Goal: Task Accomplishment & Management: Manage account settings

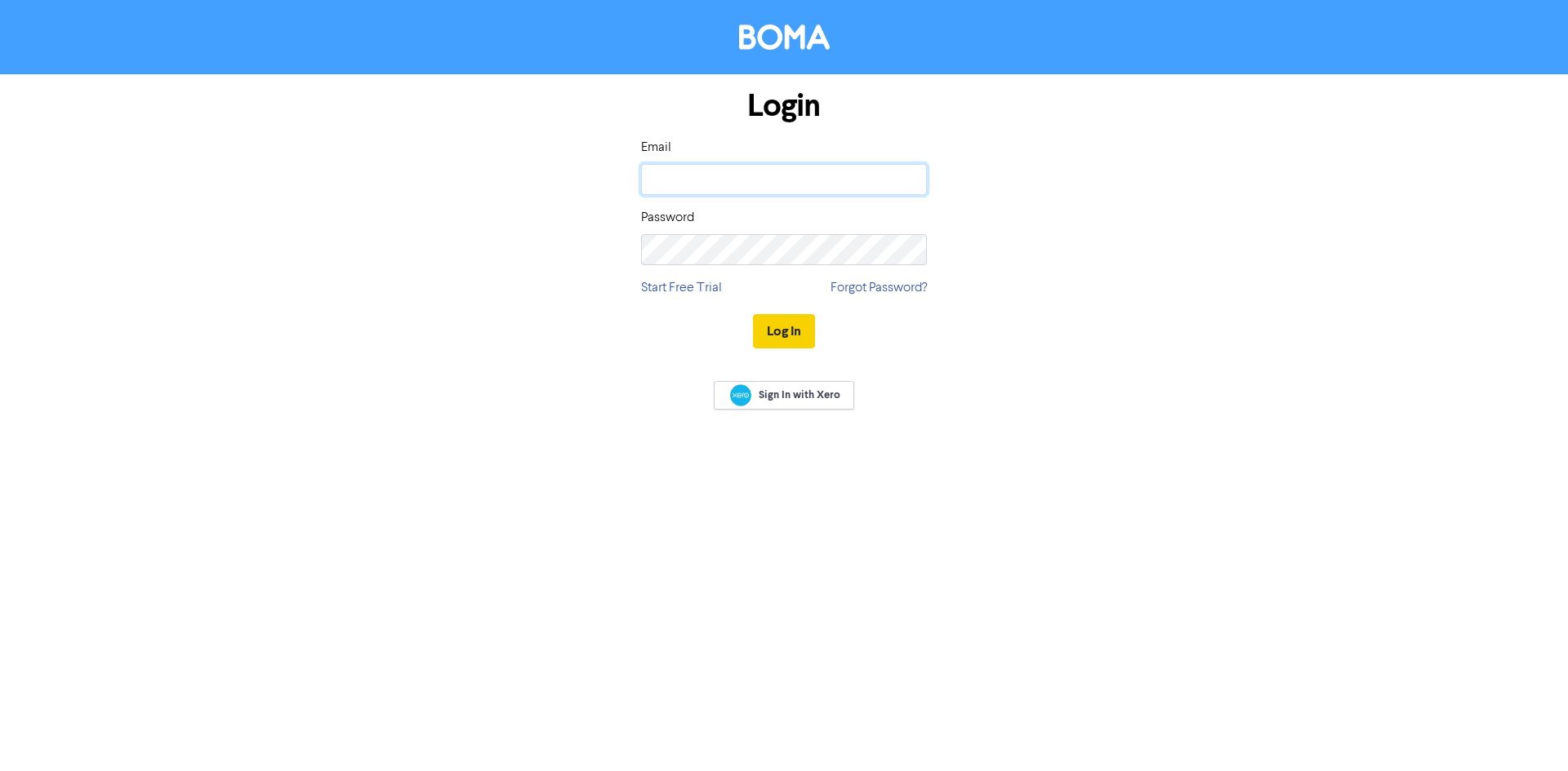
type input "[PERSON_NAME][EMAIL_ADDRESS][PERSON_NAME][DOMAIN_NAME]"
click at [791, 337] on button "Log In" at bounding box center [784, 332] width 62 height 35
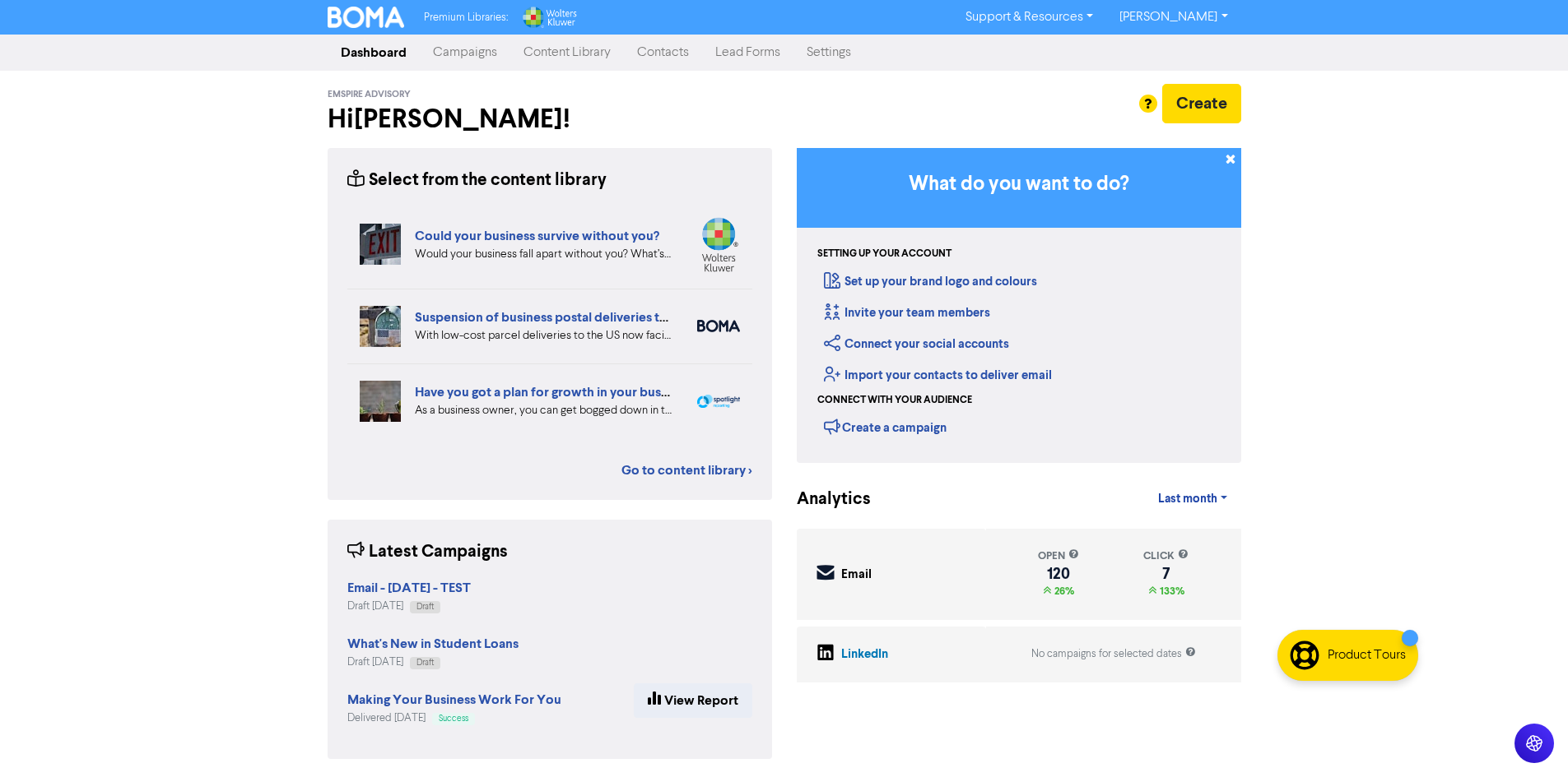
click at [478, 53] on link "Campaigns" at bounding box center [465, 53] width 91 height 33
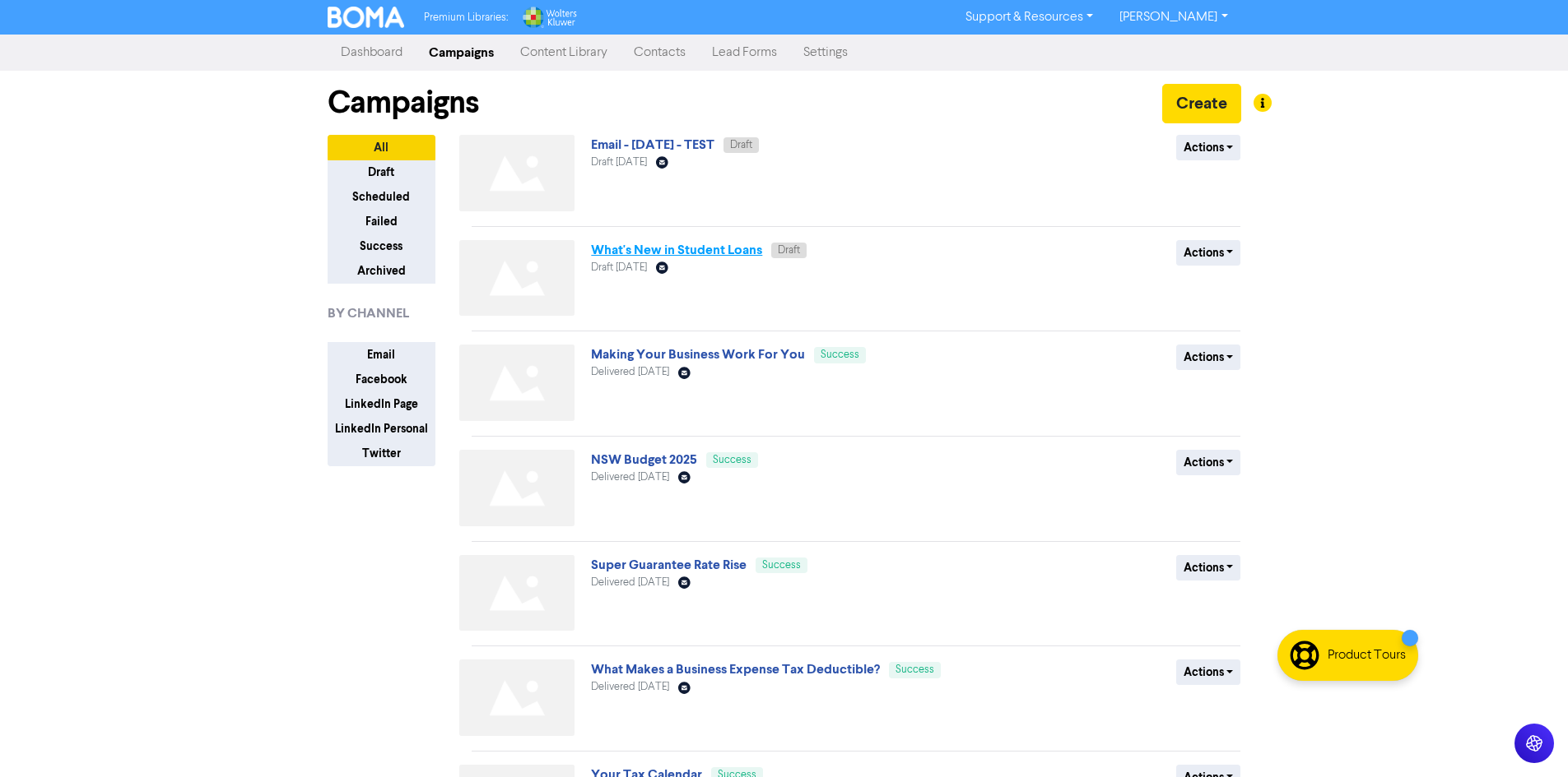
click at [702, 247] on link "What's New in Student Loans" at bounding box center [676, 250] width 171 height 17
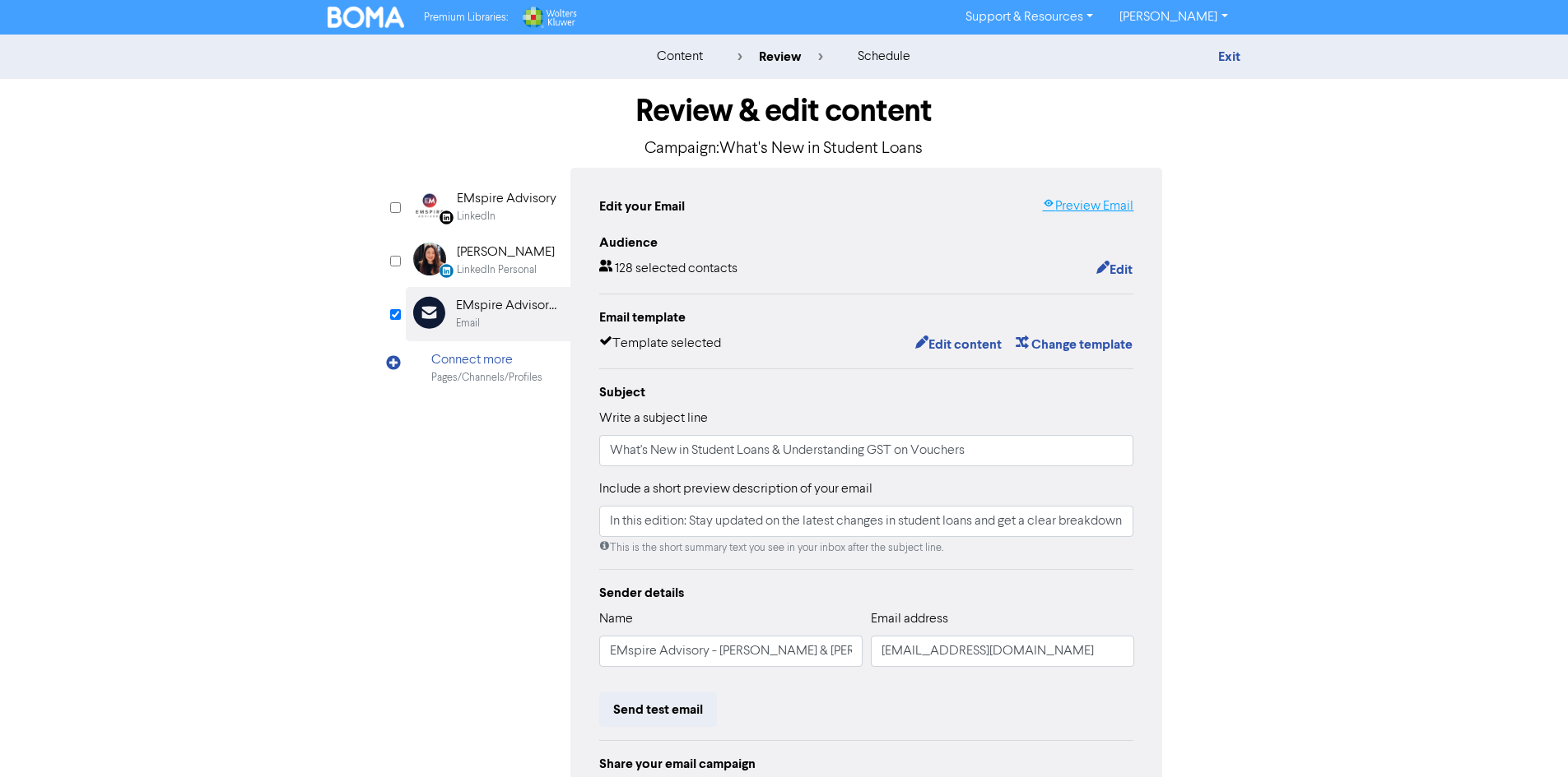
click at [1088, 203] on link "Preview Email" at bounding box center [1087, 206] width 92 height 20
drag, startPoint x: 722, startPoint y: 152, endPoint x: 927, endPoint y: 155, distance: 205.0
click at [927, 155] on p "Campaign: What's New in Student Loans" at bounding box center [784, 149] width 757 height 24
copy p "What's New in Student Loans"
click at [1209, 19] on link "[PERSON_NAME]" at bounding box center [1173, 17] width 134 height 26
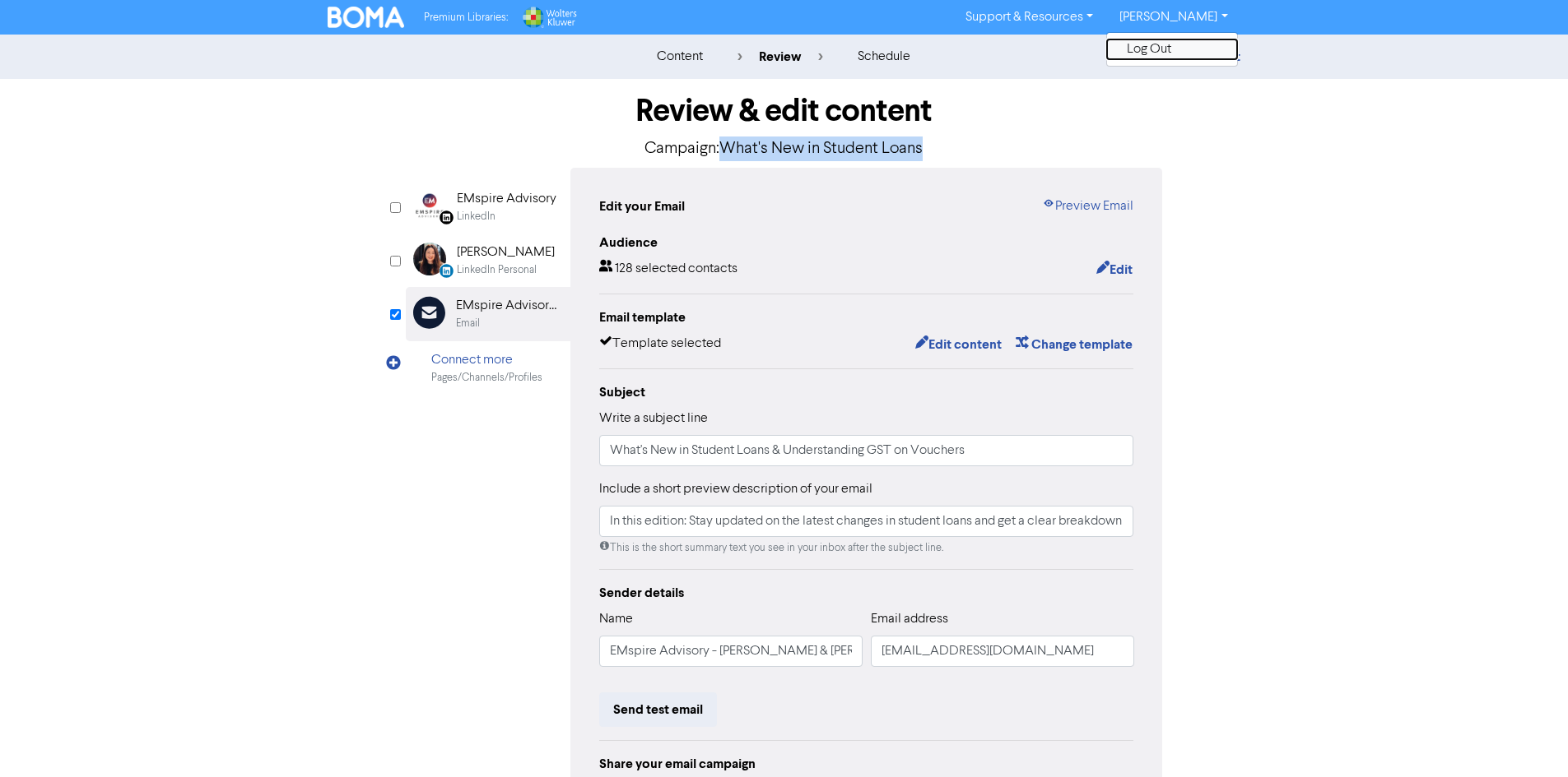
click at [1204, 48] on button "Log Out" at bounding box center [1171, 49] width 130 height 20
